Goal: Transaction & Acquisition: Purchase product/service

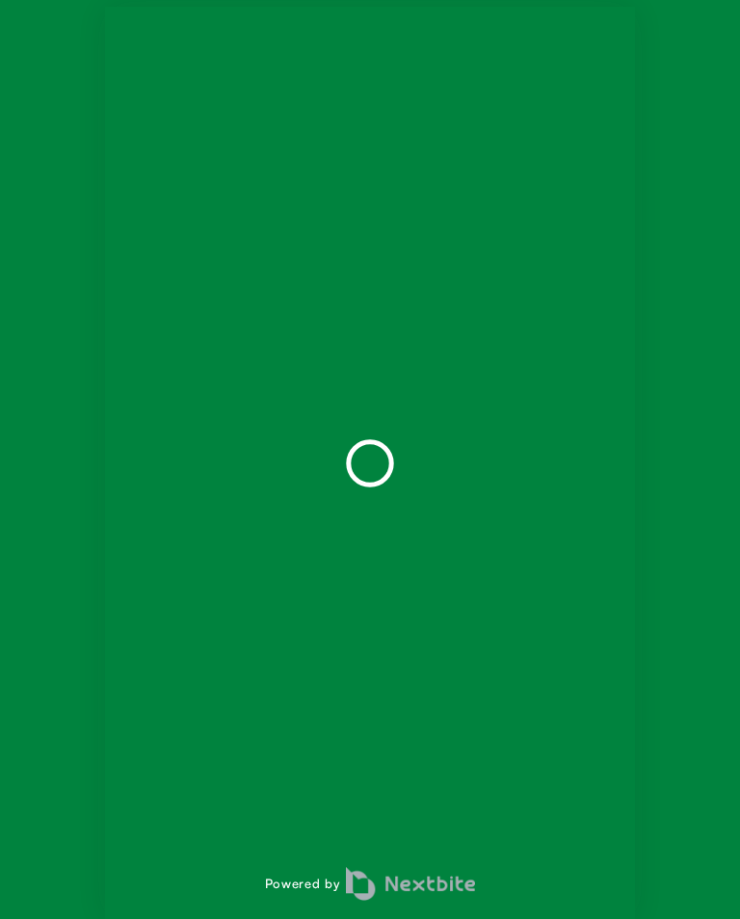
click at [223, 214] on div "Powered by" at bounding box center [370, 463] width 530 height 912
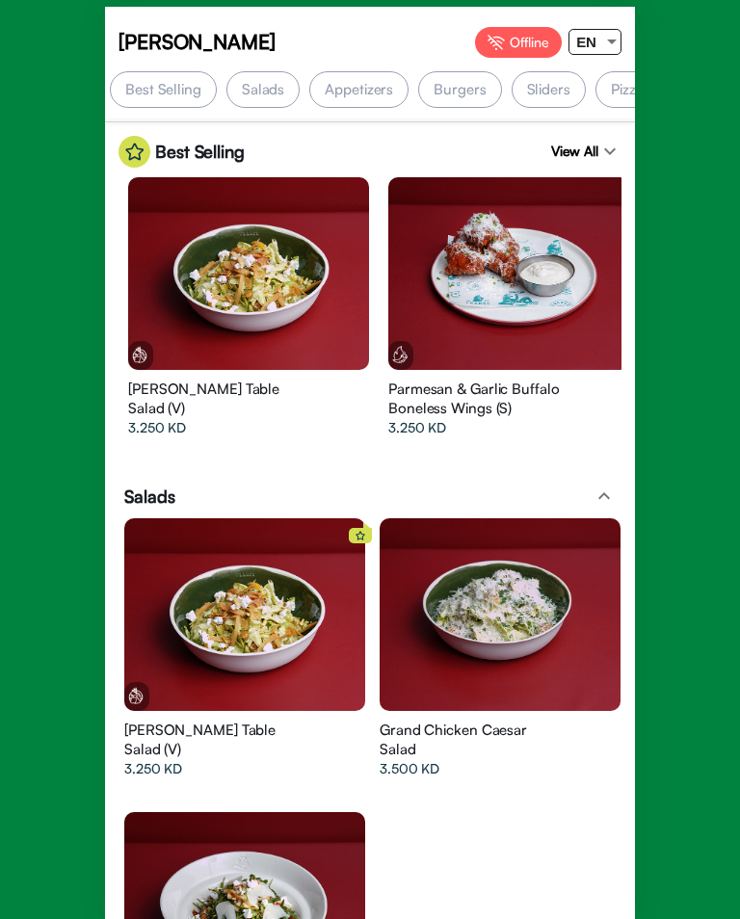
click at [235, 600] on div at bounding box center [244, 614] width 241 height 193
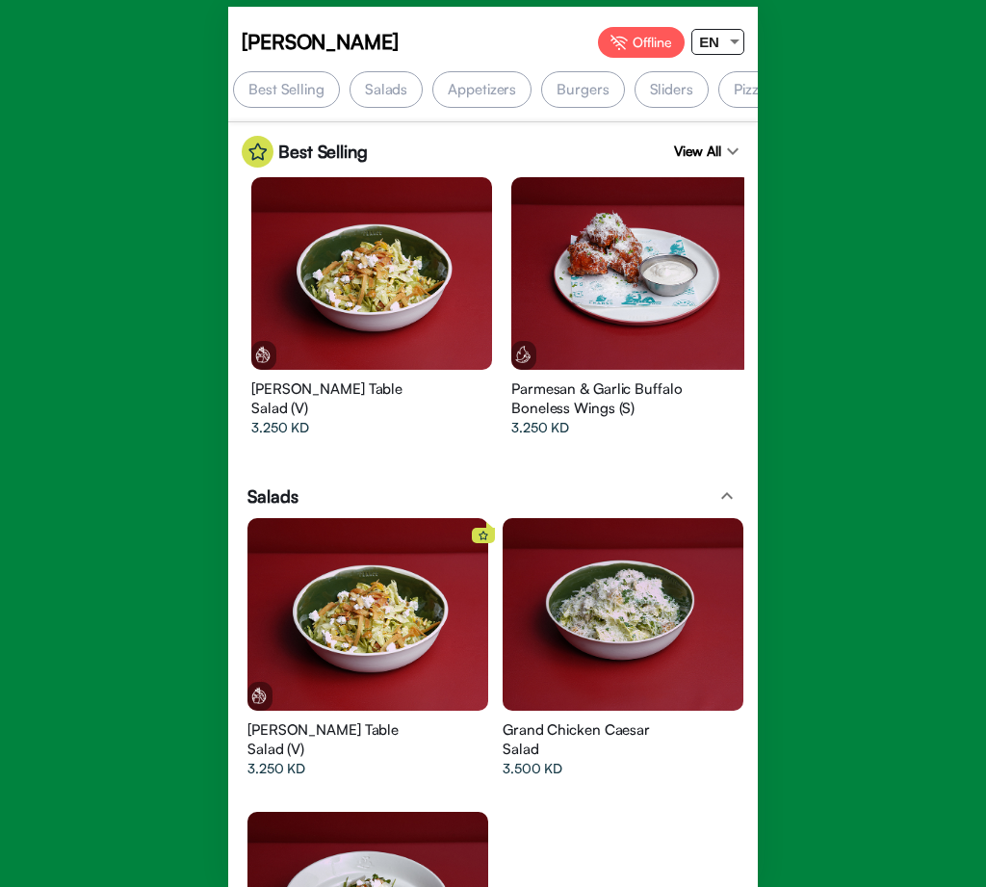
click at [445, 604] on div at bounding box center [368, 614] width 241 height 193
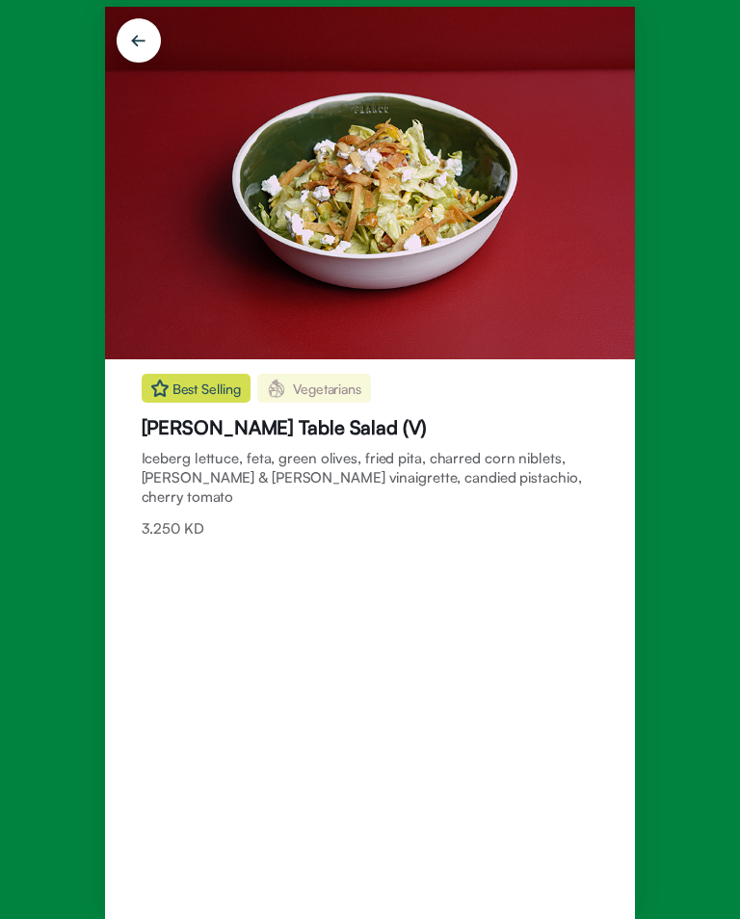
scroll to position [2, 0]
